Goal: Obtain resource: Download file/media

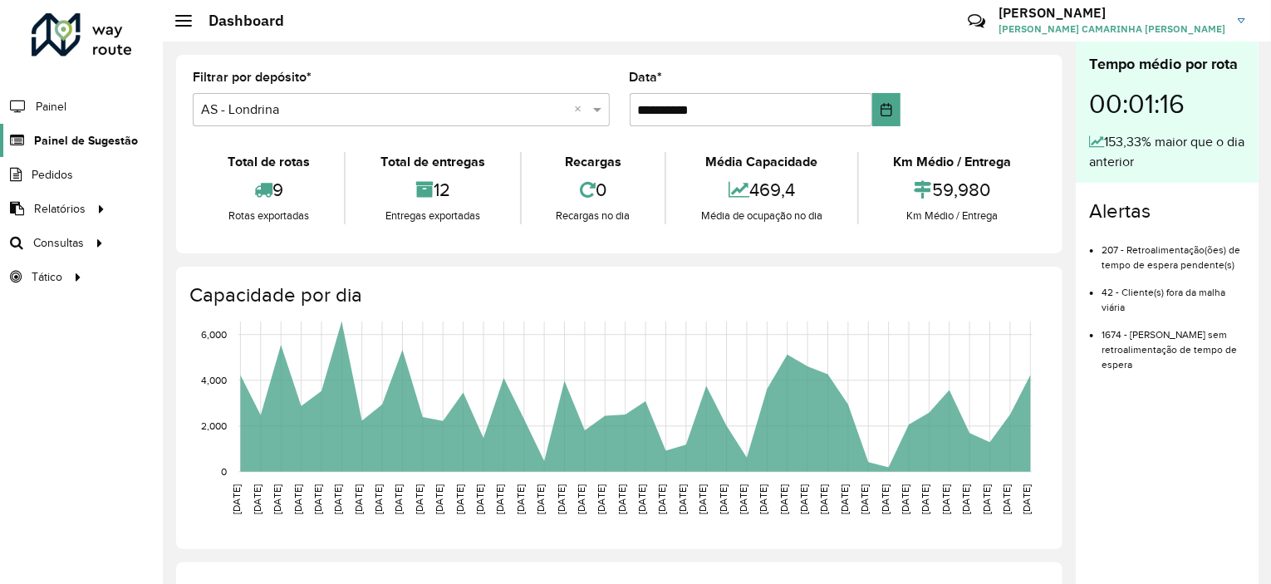
click at [103, 139] on span "Painel de Sugestão" at bounding box center [86, 140] width 104 height 17
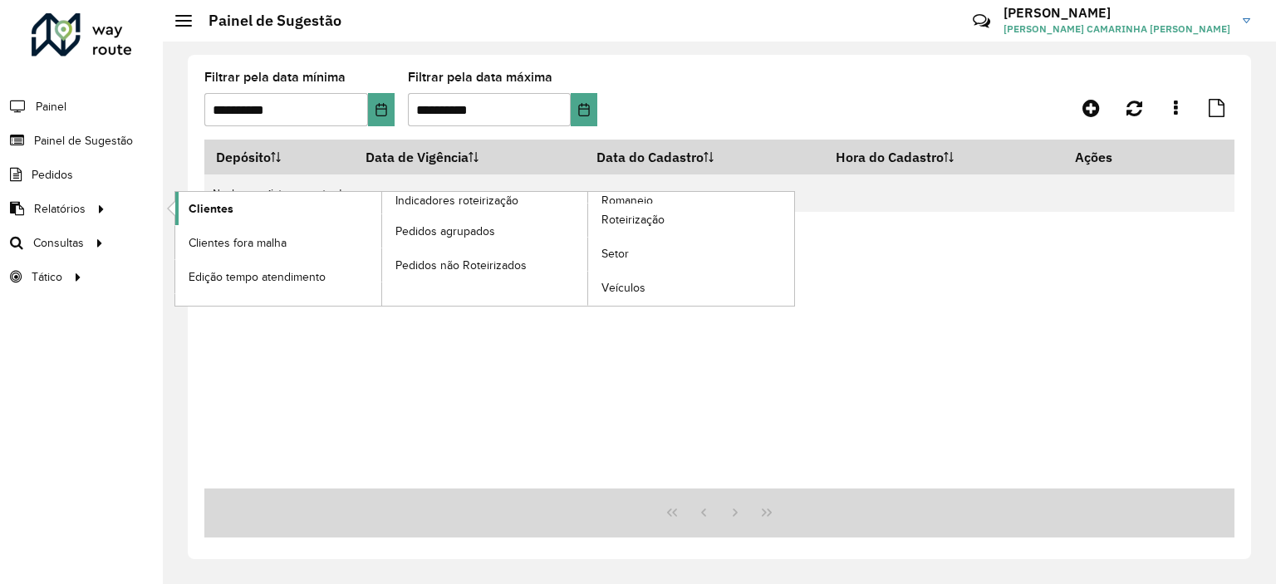
click at [267, 207] on link "Clientes" at bounding box center [278, 208] width 206 height 33
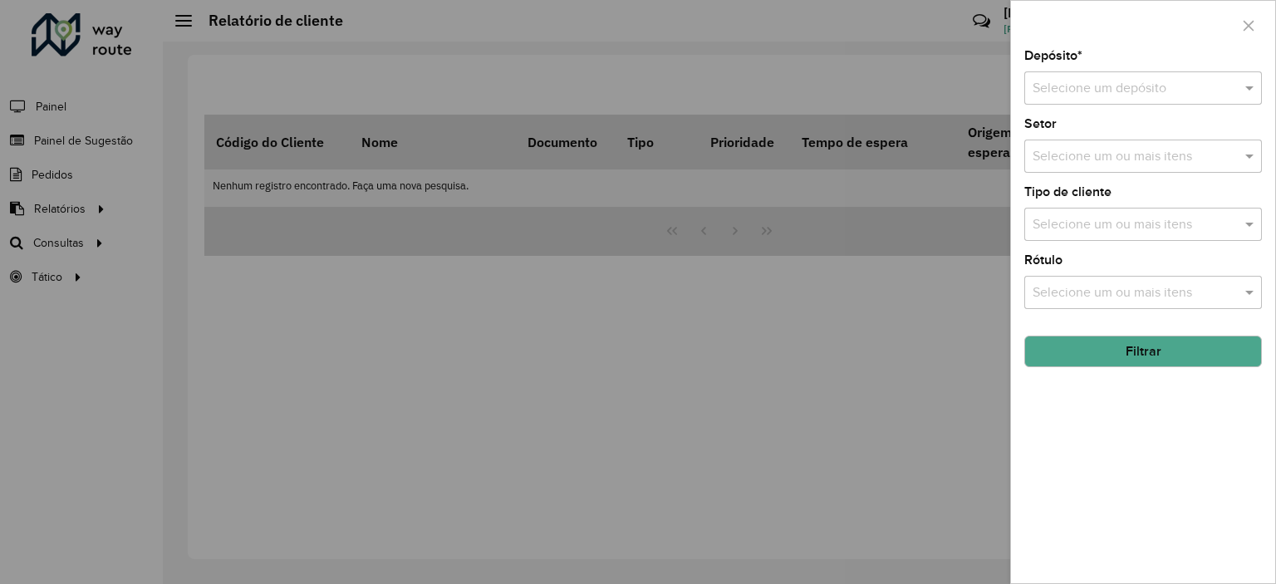
click at [1123, 97] on input "text" at bounding box center [1126, 89] width 188 height 20
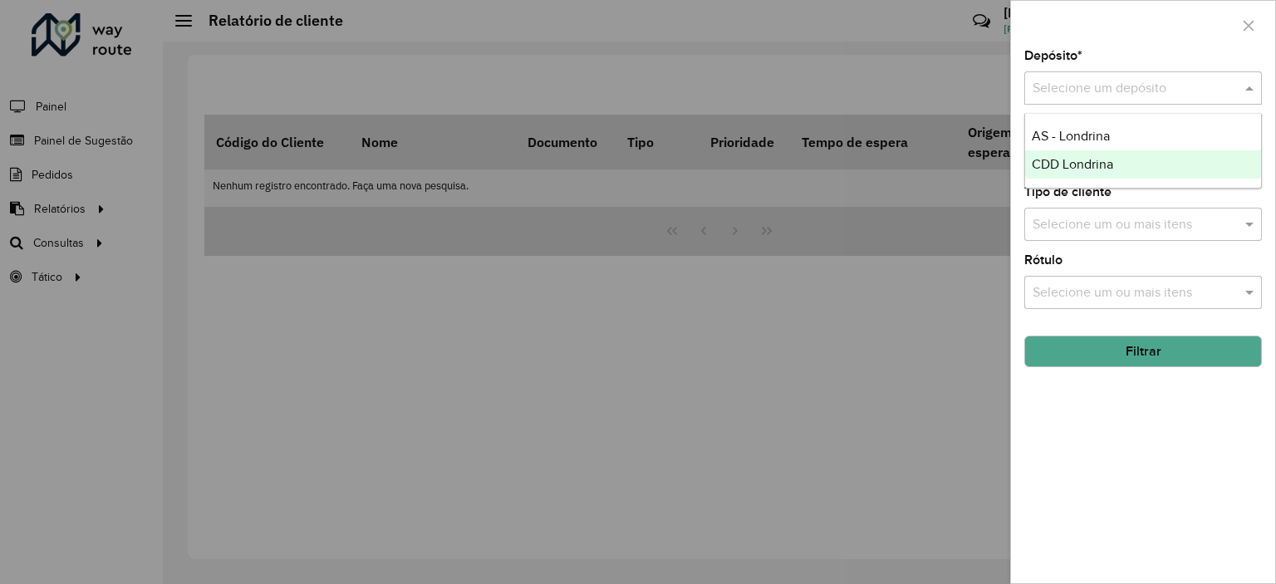
click at [1086, 165] on span "CDD Londrina" at bounding box center [1071, 164] width 81 height 14
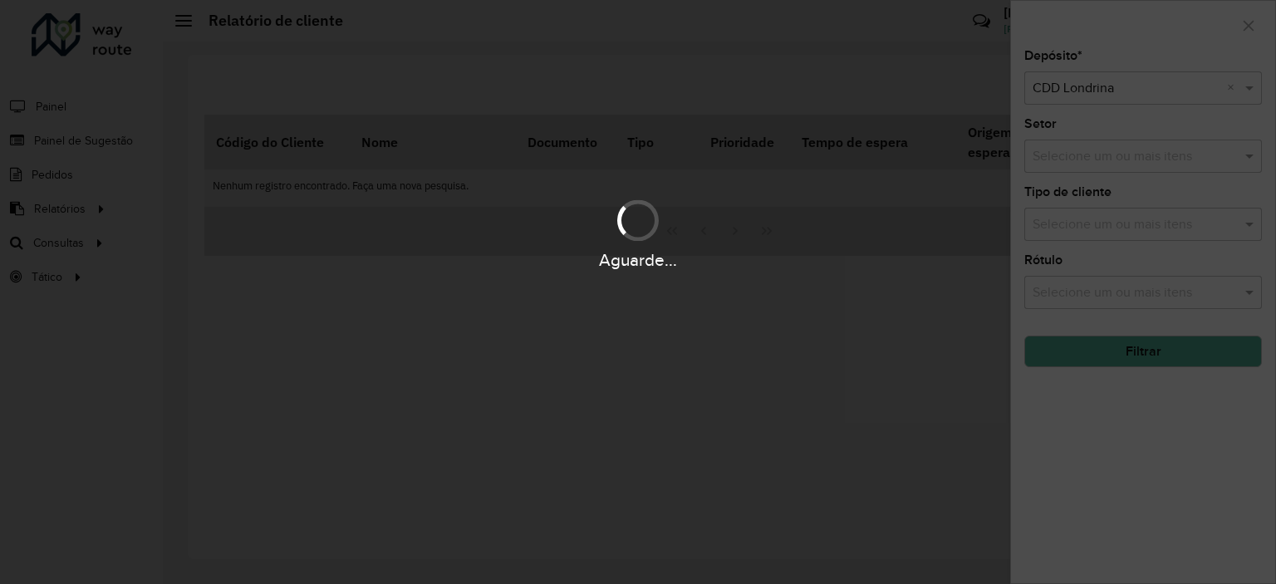
click at [1087, 349] on div "Aguarde..." at bounding box center [638, 292] width 1276 height 584
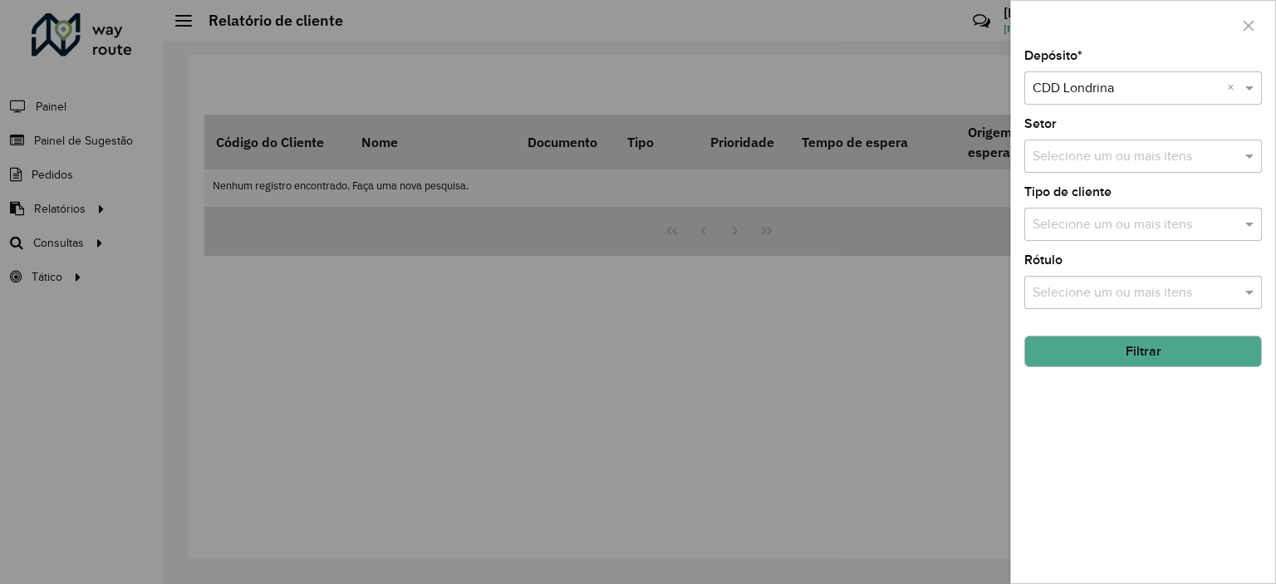
click at [1087, 349] on button "Filtrar" at bounding box center [1143, 351] width 238 height 32
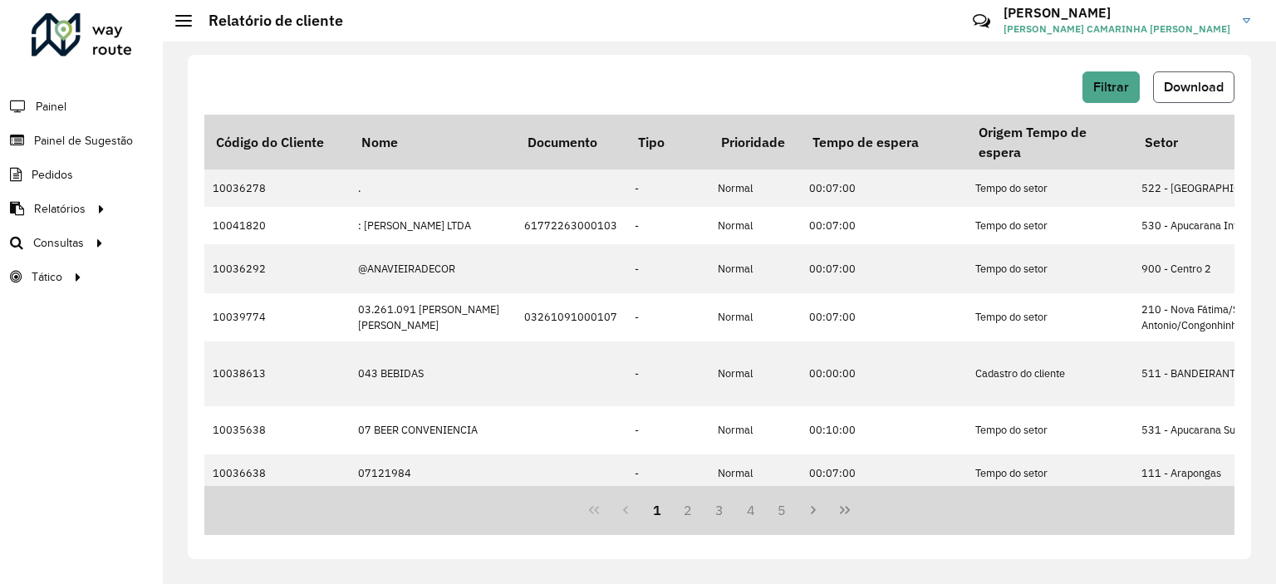
click at [1172, 79] on button "Download" at bounding box center [1193, 87] width 81 height 32
